Goal: Navigation & Orientation: Find specific page/section

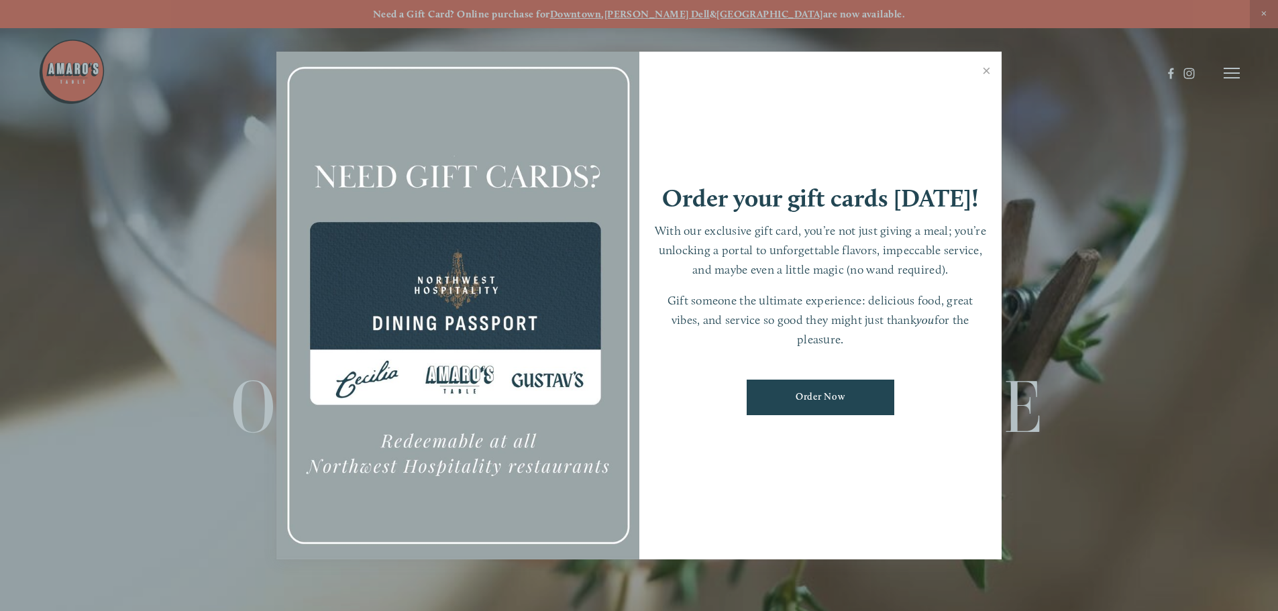
click at [986, 70] on link "Close" at bounding box center [986, 73] width 26 height 38
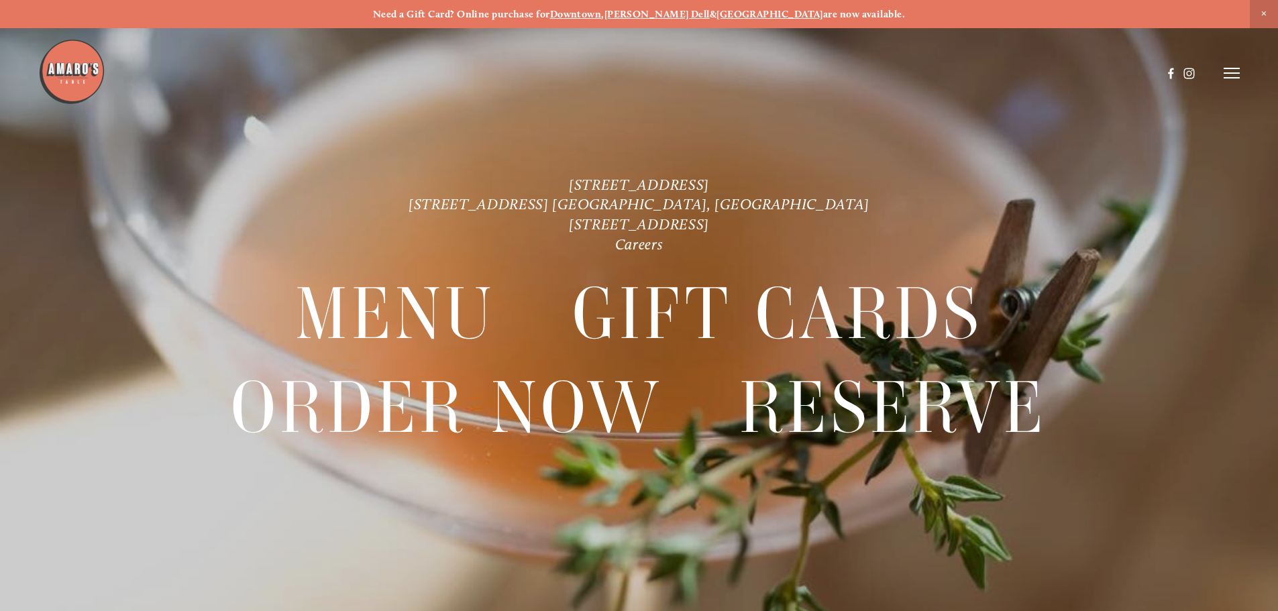
click at [1235, 74] on icon at bounding box center [1231, 73] width 16 height 12
click at [955, 74] on span "Menu" at bounding box center [949, 72] width 27 height 13
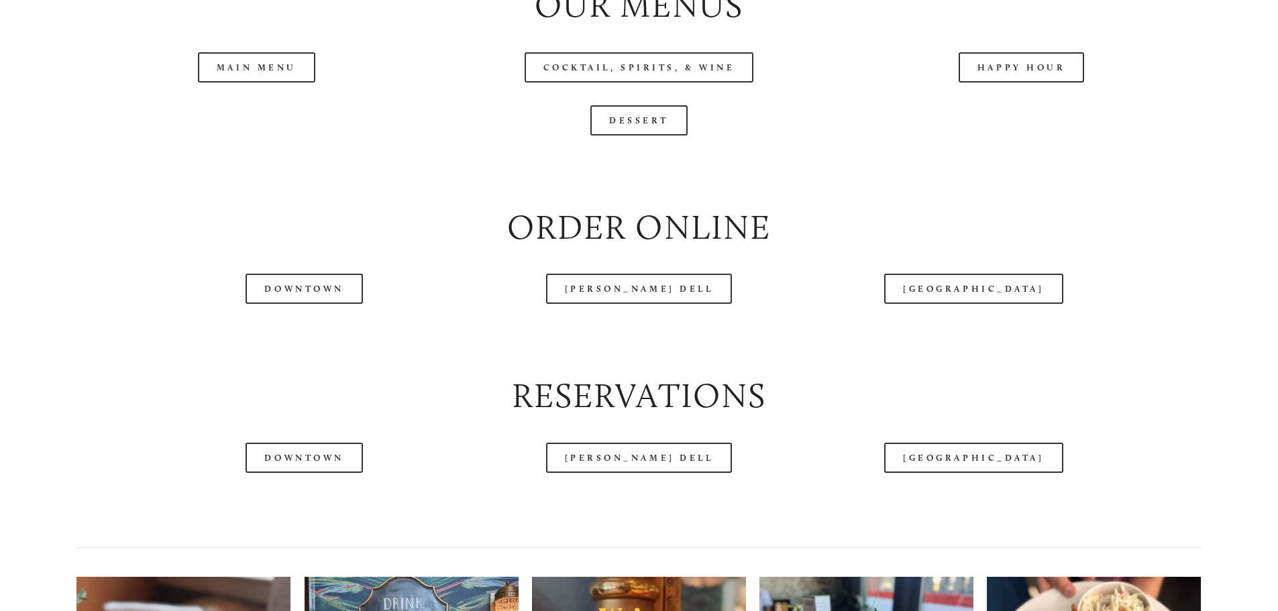
scroll to position [1609, 0]
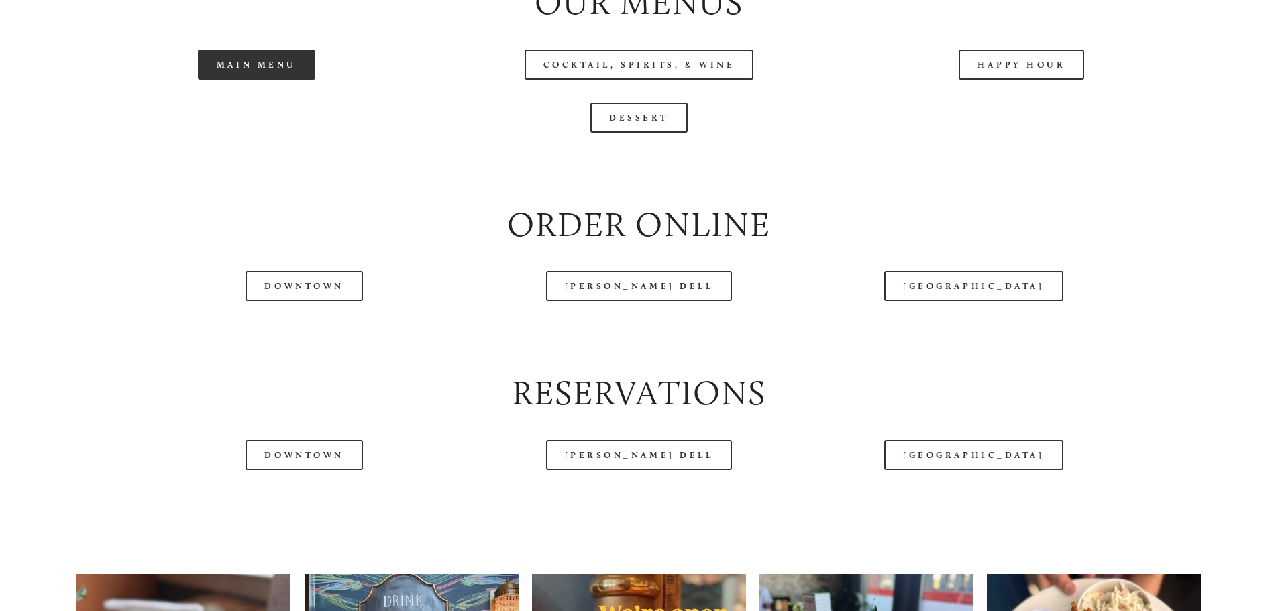
click at [223, 80] on link "Main Menu" at bounding box center [256, 65] width 117 height 30
click at [1050, 113] on header "Menu Order Now Visit Gallery 0" at bounding box center [638, 39] width 1201 height 146
click at [1021, 109] on header "Menu Order Now Visit Gallery 0" at bounding box center [638, 39] width 1201 height 146
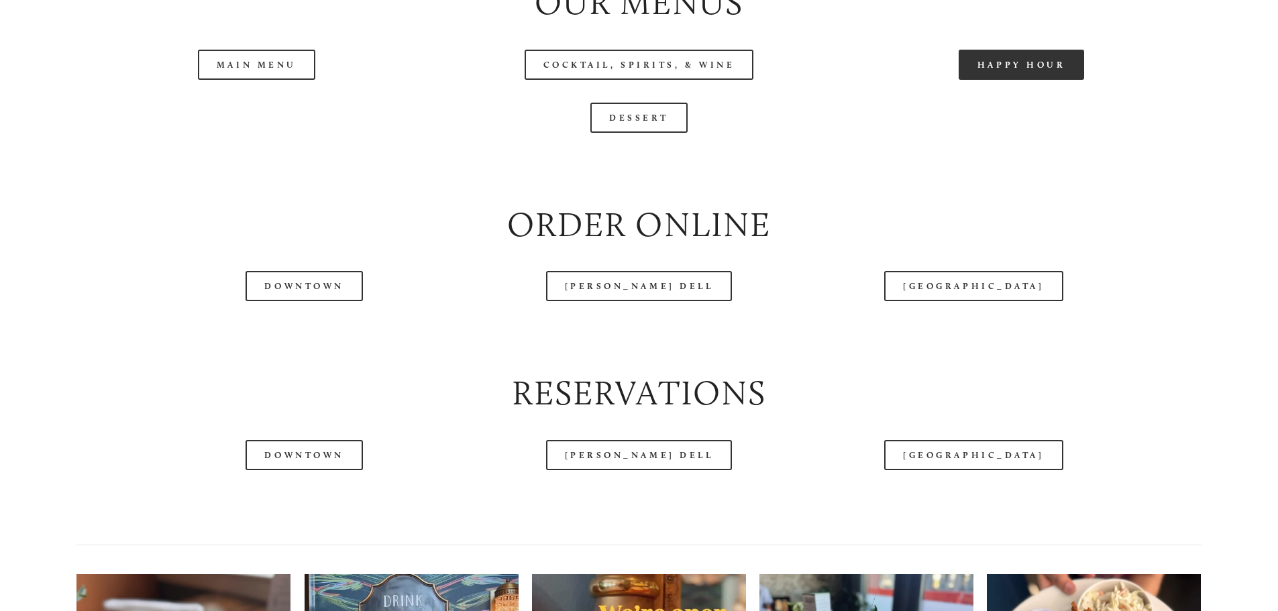
click at [1015, 80] on link "Happy Hour" at bounding box center [1021, 65] width 126 height 30
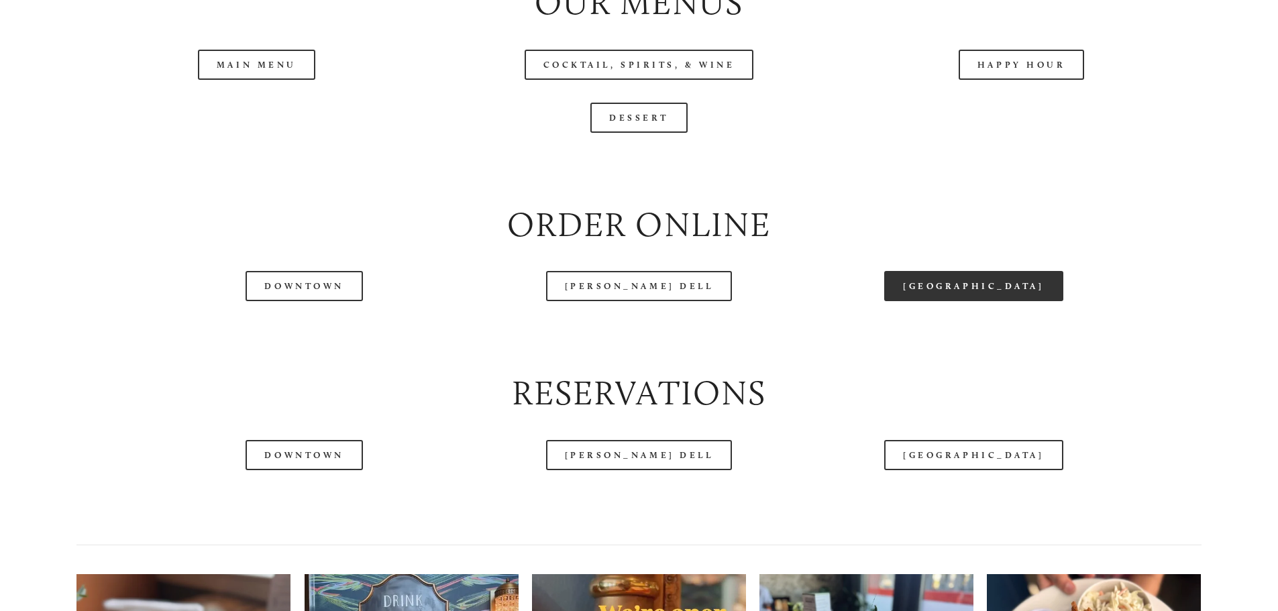
click at [934, 301] on link "[GEOGRAPHIC_DATA]" at bounding box center [973, 286] width 178 height 30
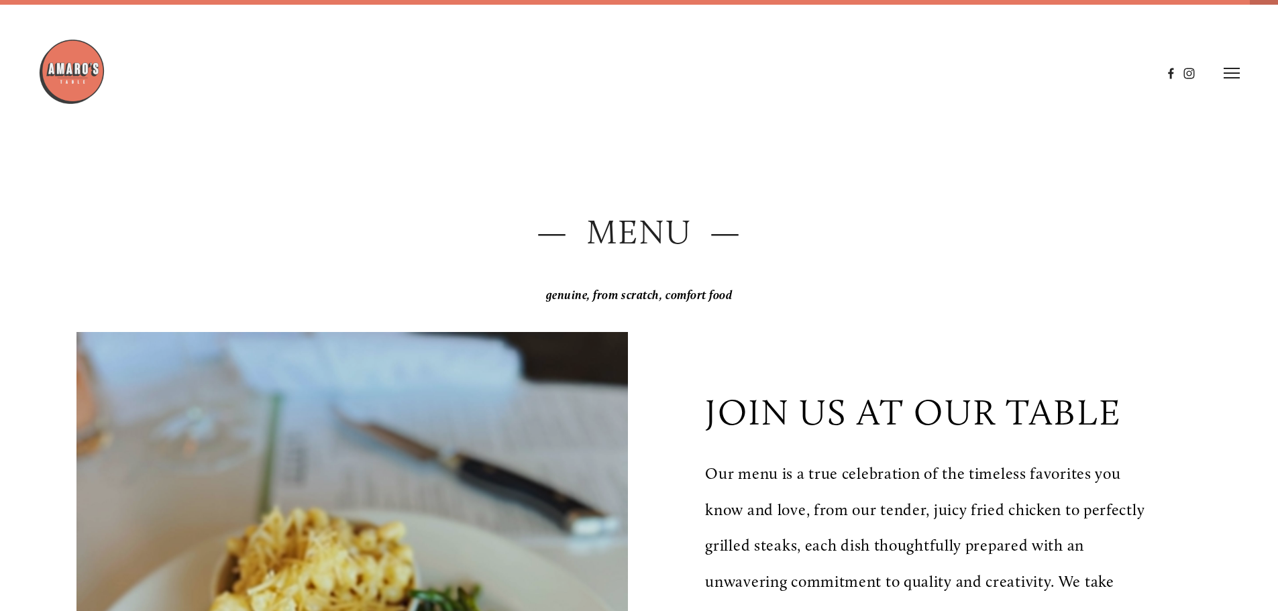
scroll to position [0, 0]
